Goal: Task Accomplishment & Management: Manage account settings

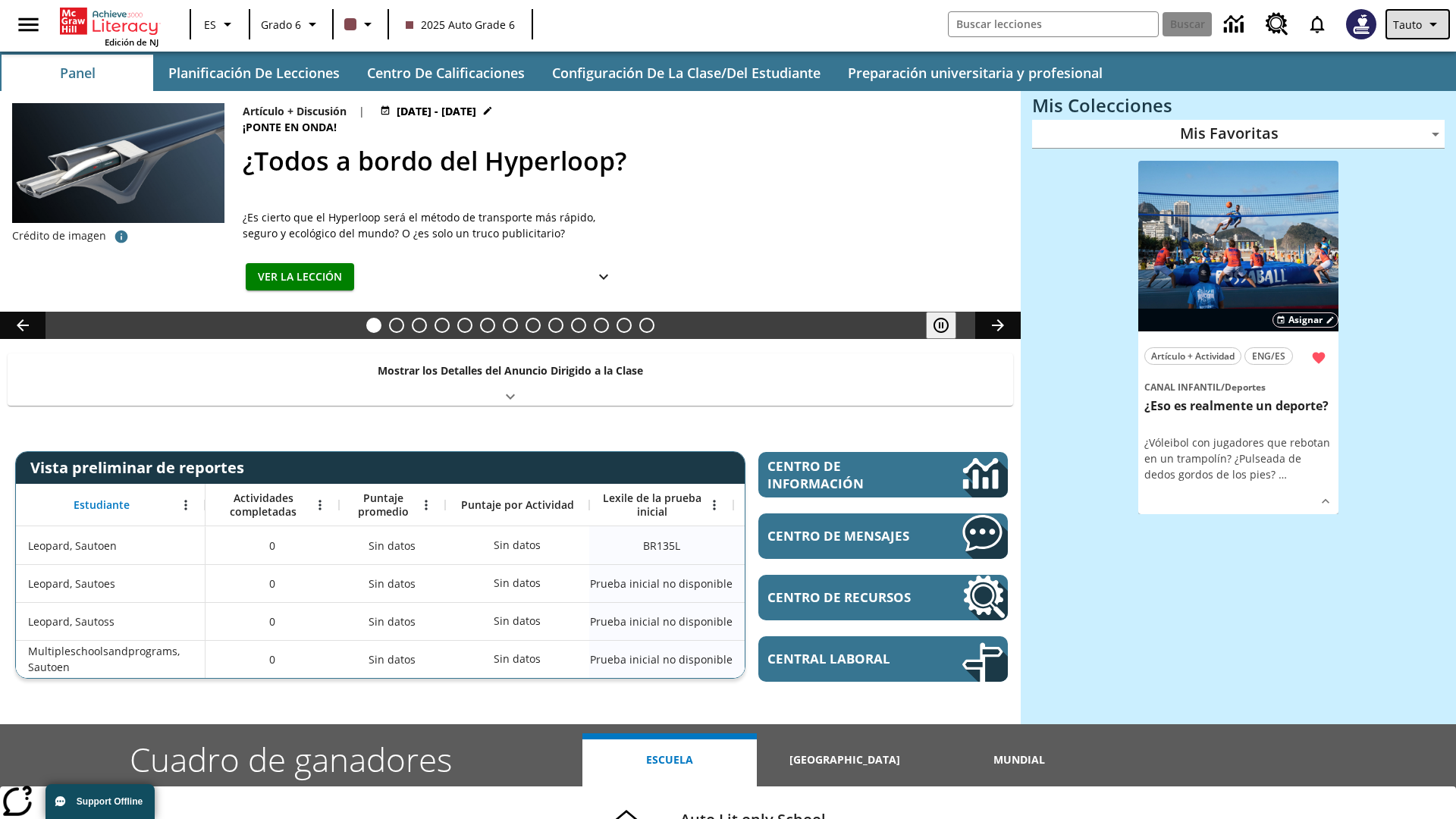
click at [1418, 25] on span "Tauto" at bounding box center [1407, 24] width 29 height 16
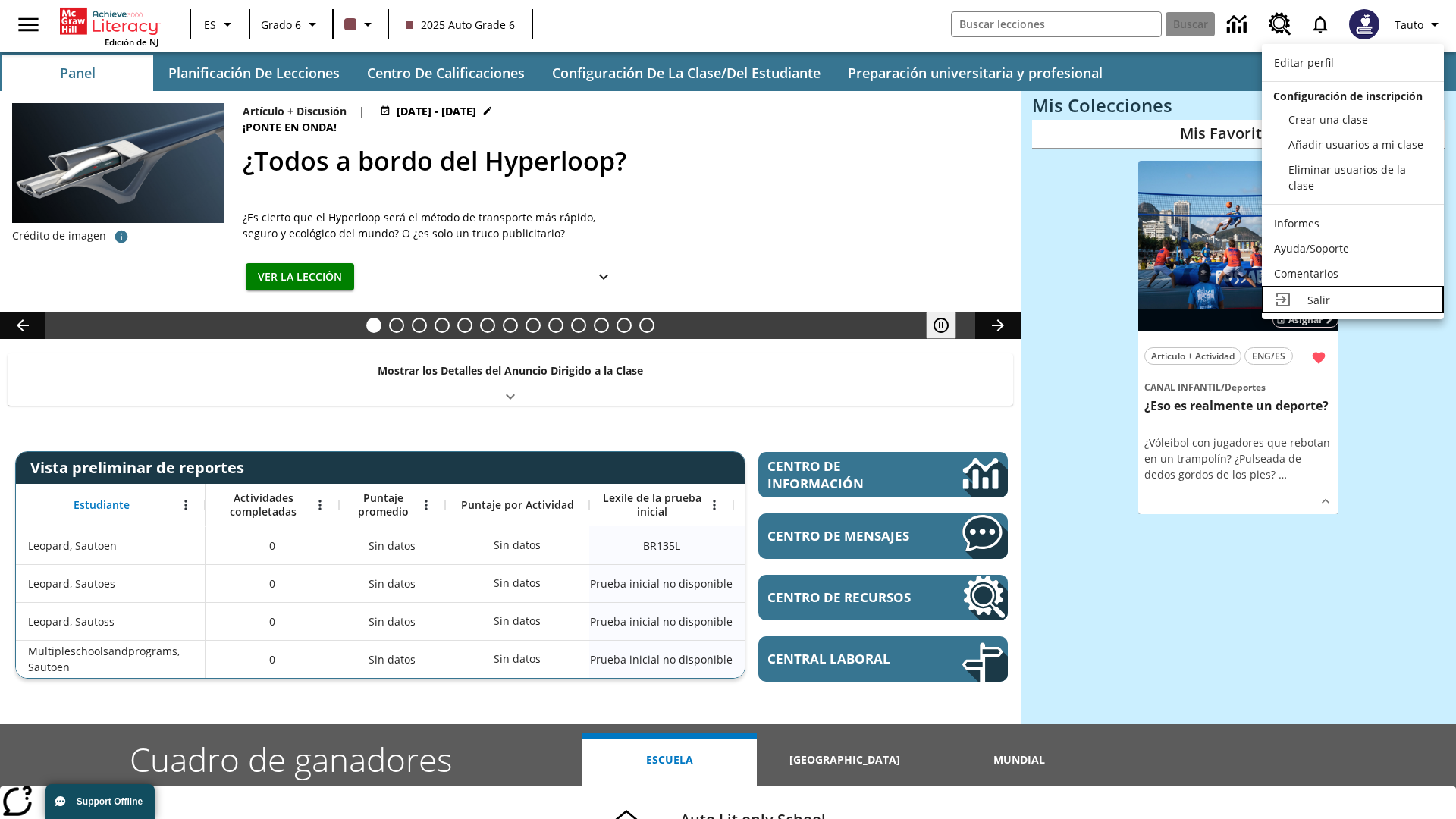
click at [1353, 299] on div "Salir" at bounding box center [1369, 299] width 124 height 16
